Goal: Transaction & Acquisition: Purchase product/service

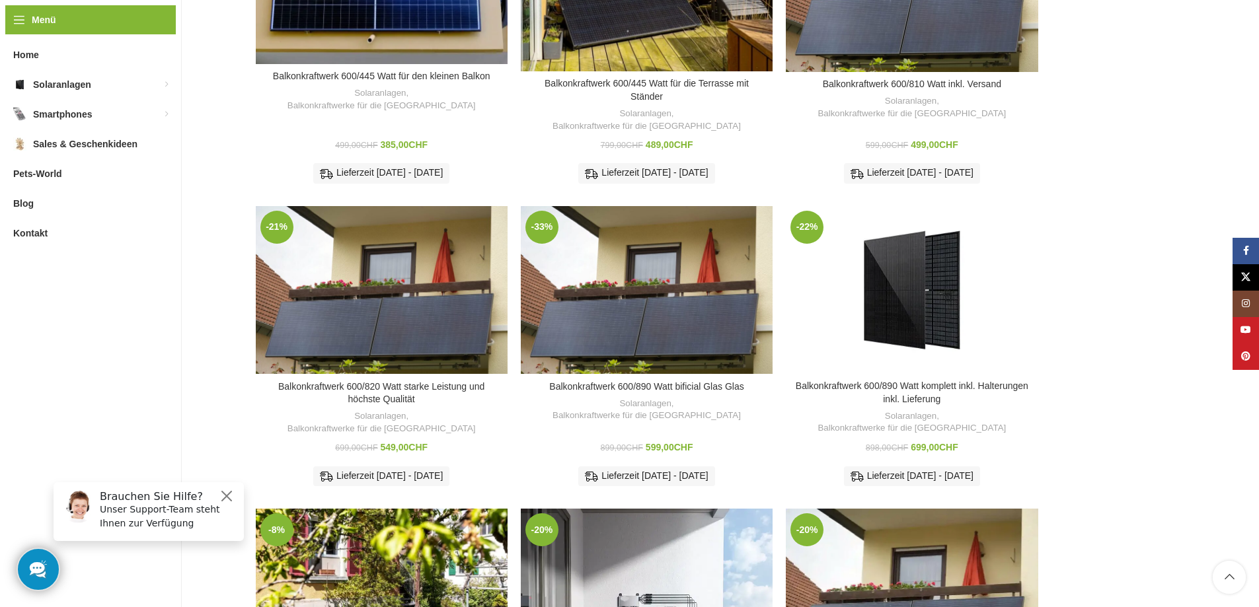
scroll to position [331, 0]
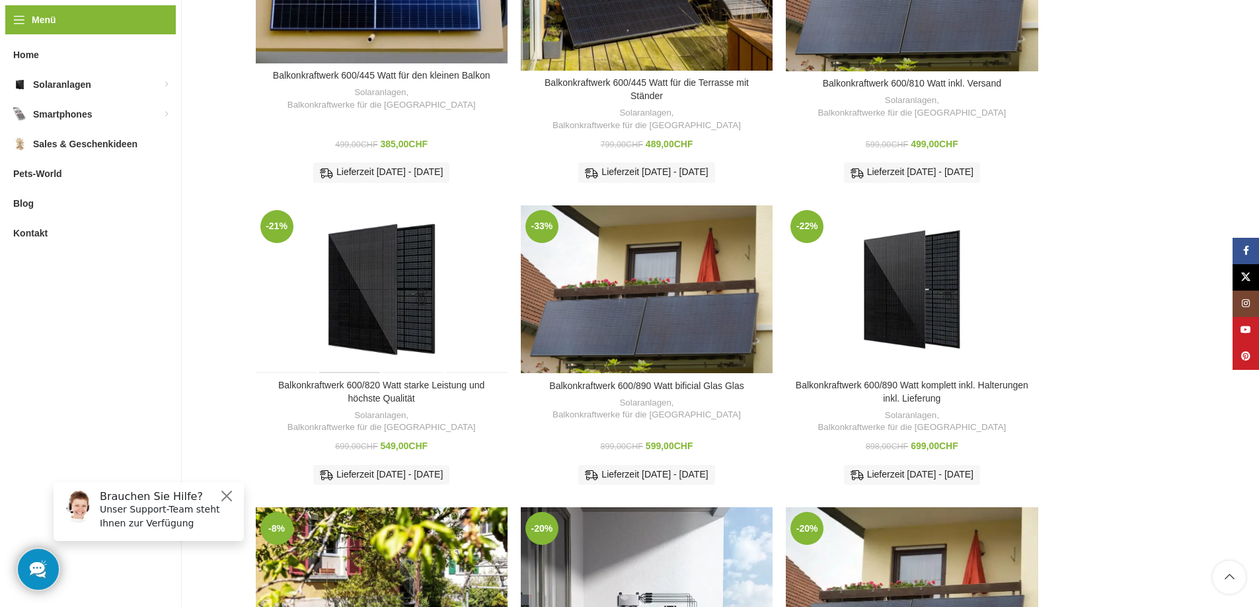
click at [373, 287] on div "Balkonkraftwerk 600/820 Watt starke Leistung und höchste Qualität" at bounding box center [350, 290] width 63 height 168
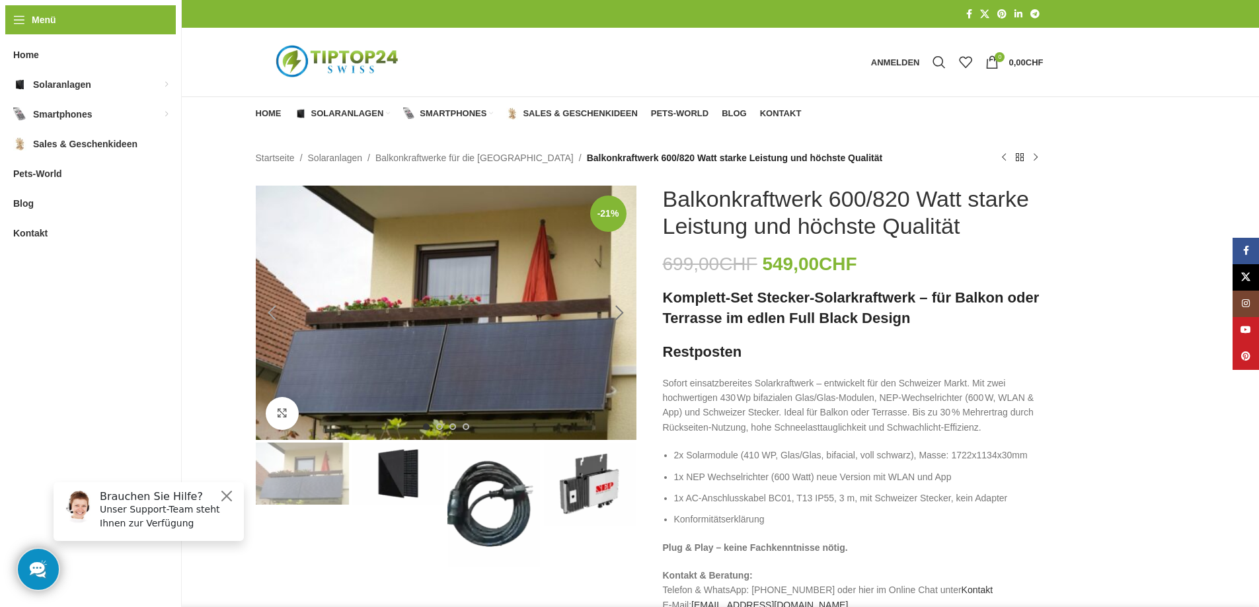
click at [621, 315] on div "Next slide" at bounding box center [619, 313] width 33 height 33
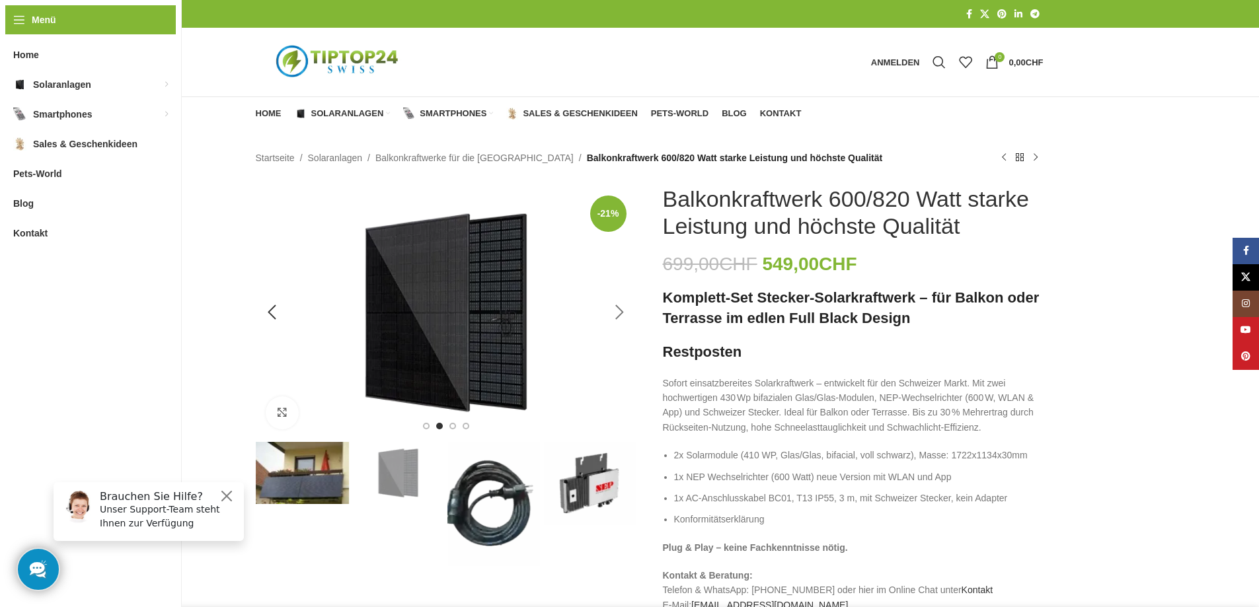
click at [621, 315] on div "Next slide" at bounding box center [619, 312] width 33 height 33
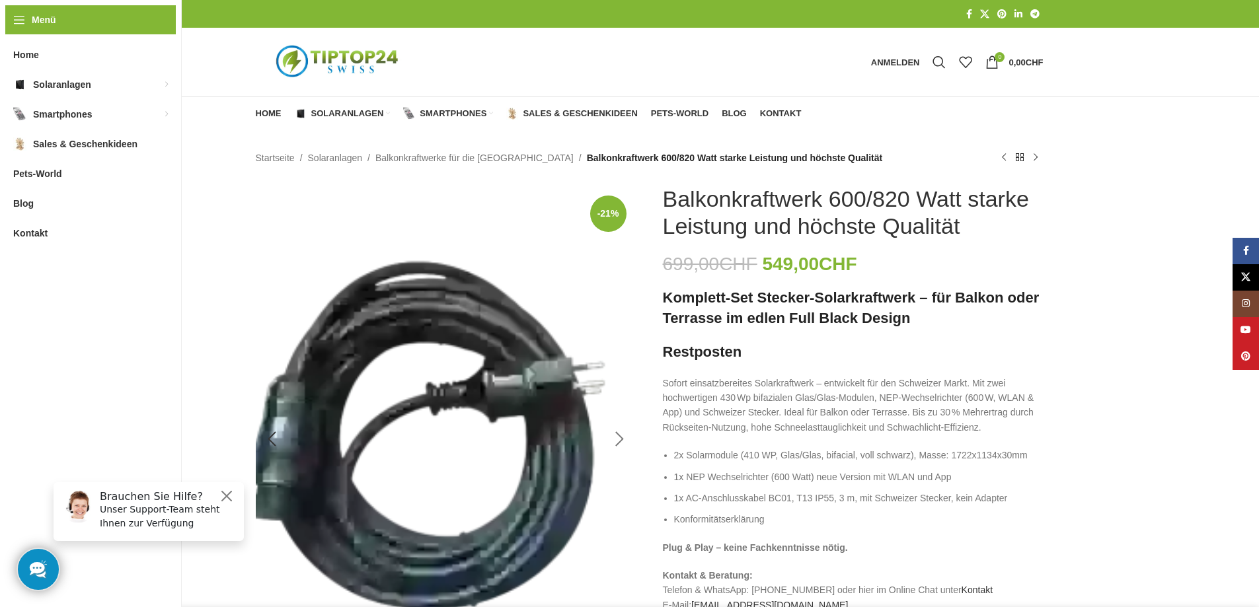
click at [621, 441] on div "Next slide" at bounding box center [619, 439] width 33 height 33
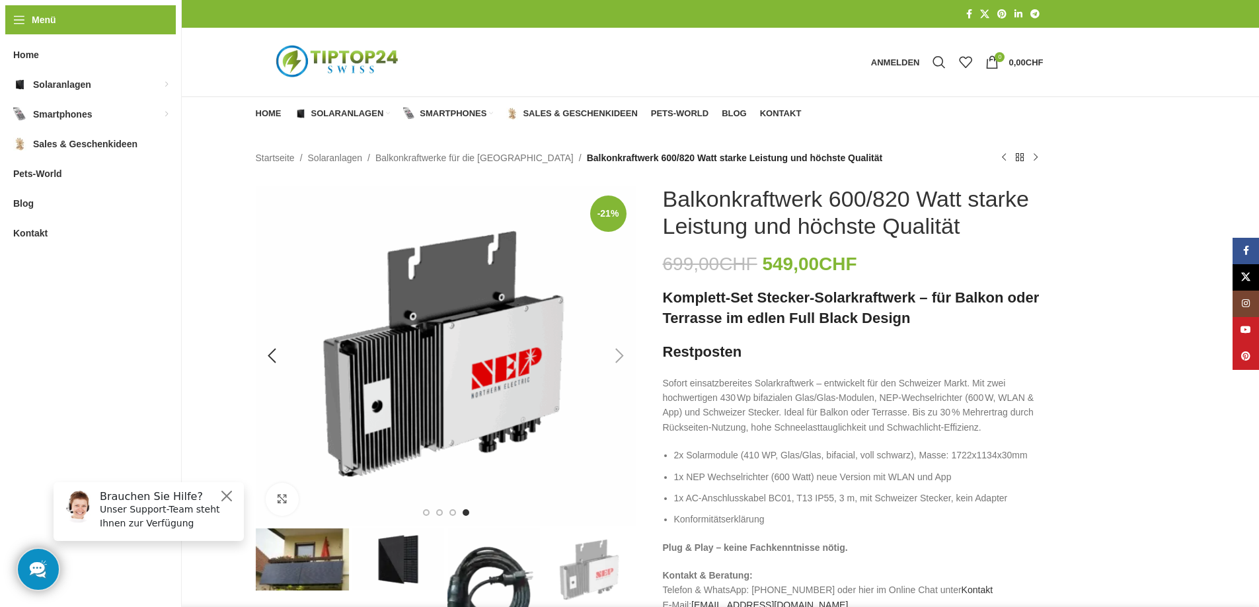
click at [619, 358] on div "Next slide" at bounding box center [619, 356] width 33 height 33
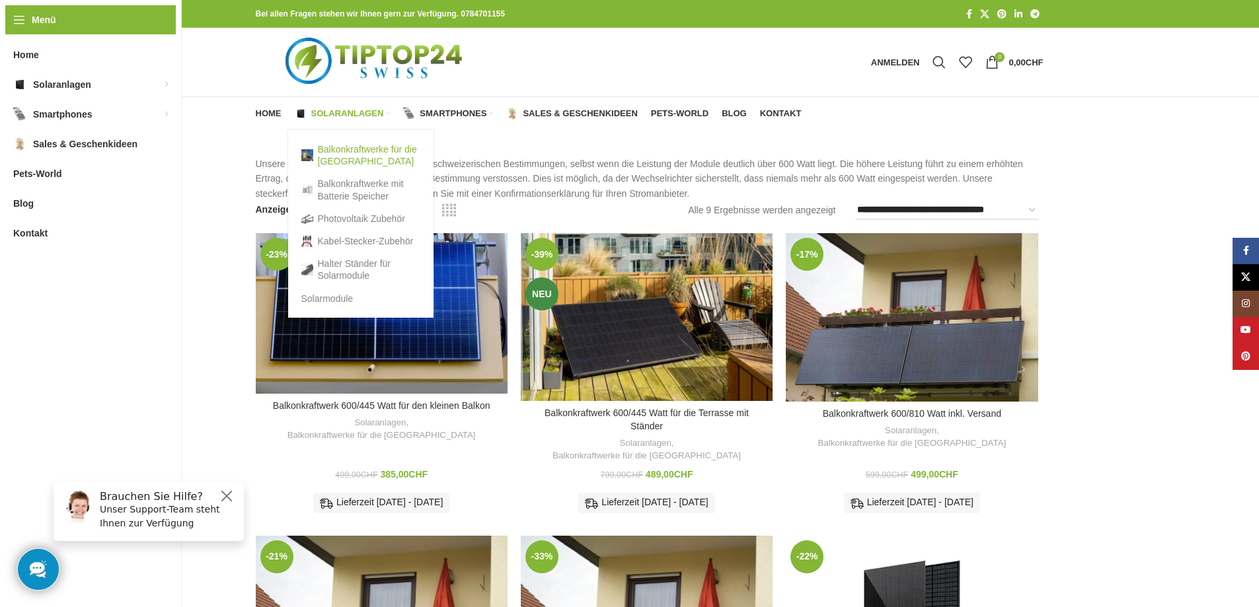
click at [351, 153] on link "Balkonkraftwerke für die [GEOGRAPHIC_DATA]" at bounding box center [360, 155] width 119 height 34
